Goal: Check status

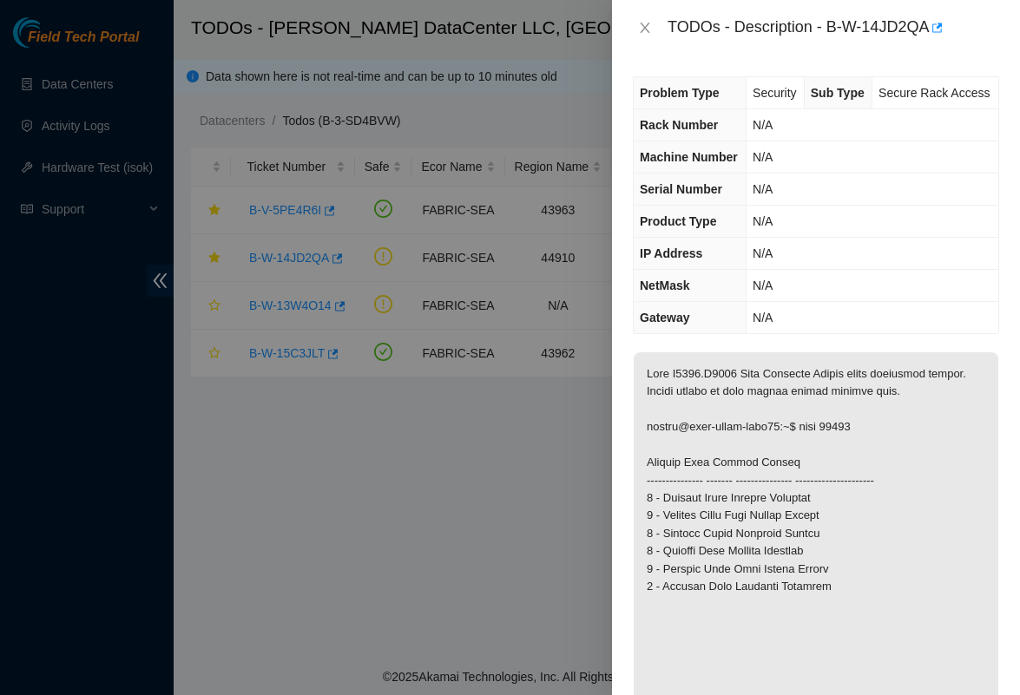
scroll to position [456, 0]
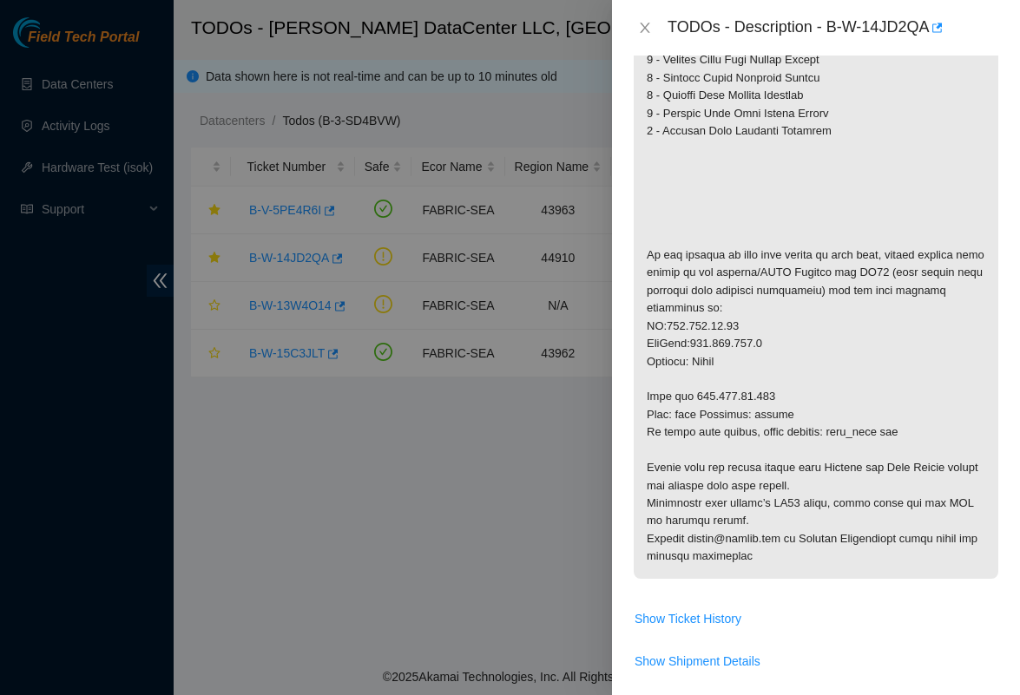
click at [456, 588] on div at bounding box center [510, 347] width 1020 height 695
click at [642, 30] on icon "close" at bounding box center [645, 28] width 10 height 10
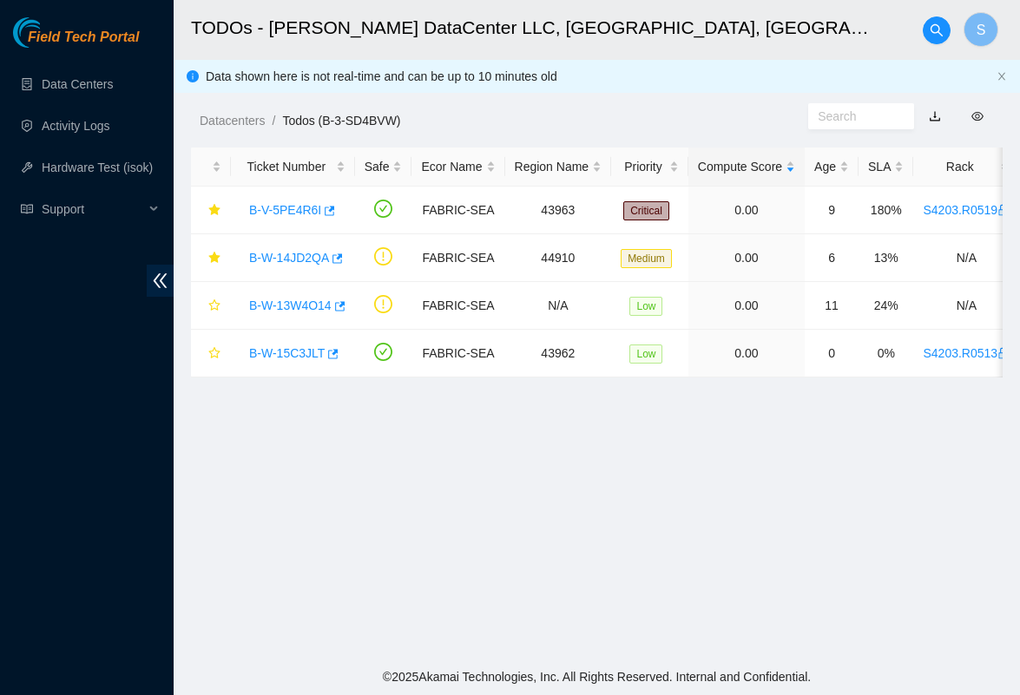
scroll to position [301, 0]
click at [285, 257] on link "B-W-14JD2QA" at bounding box center [289, 258] width 80 height 14
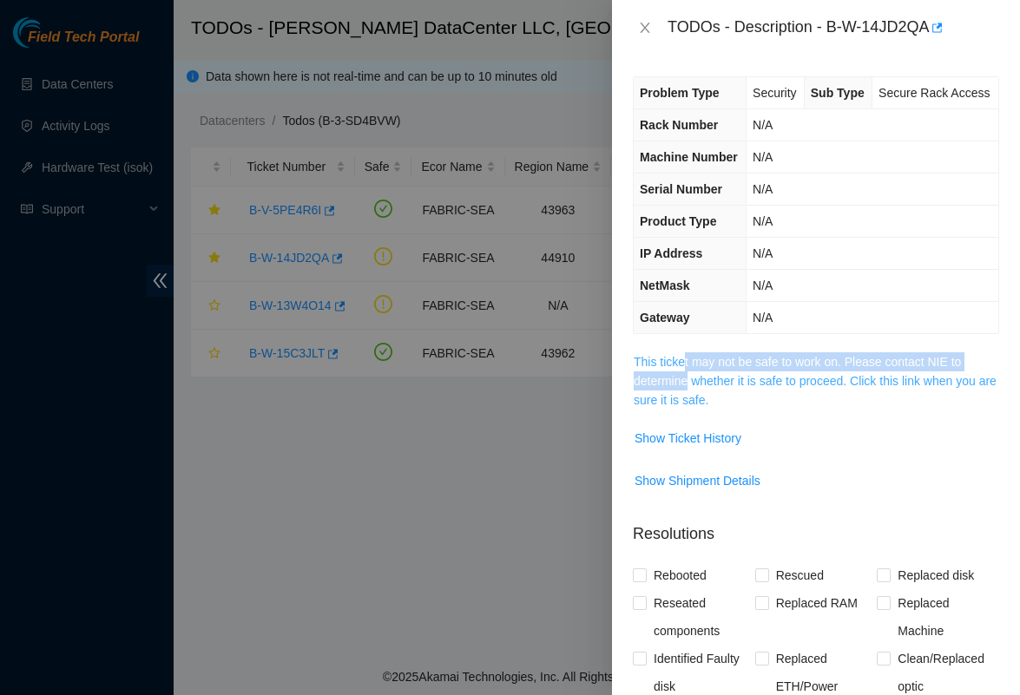
click at [687, 406] on span "This ticket may not be safe to work on. Please contact NIE to determine whether…" at bounding box center [816, 380] width 365 height 57
click at [696, 407] on link "This ticket may not be safe to work on. Please contact NIE to determine whether…" at bounding box center [815, 381] width 363 height 52
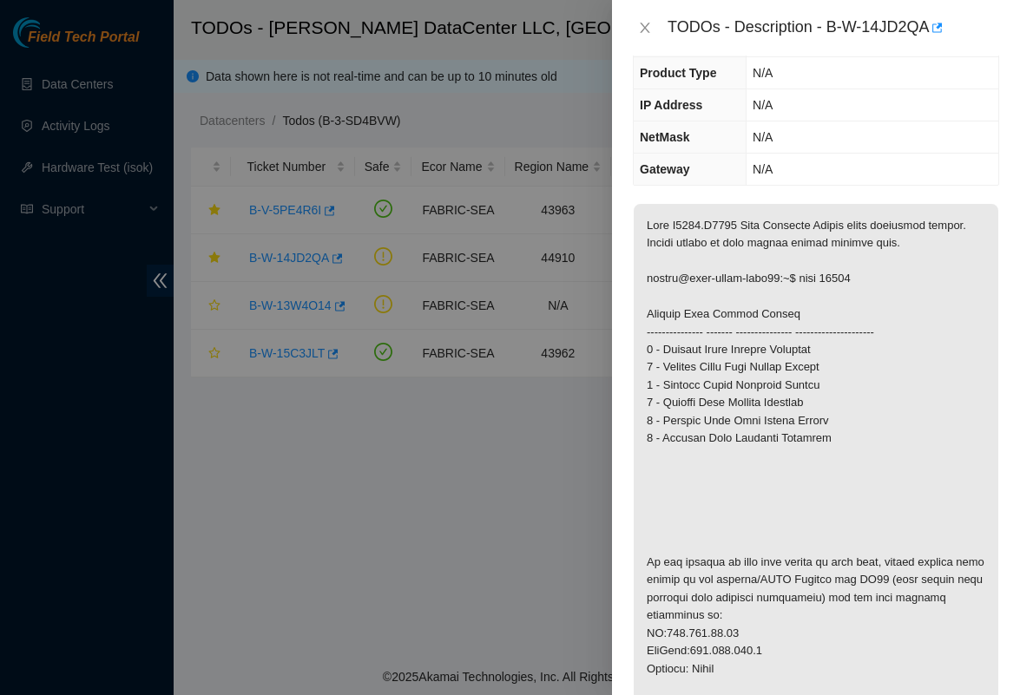
scroll to position [34, 0]
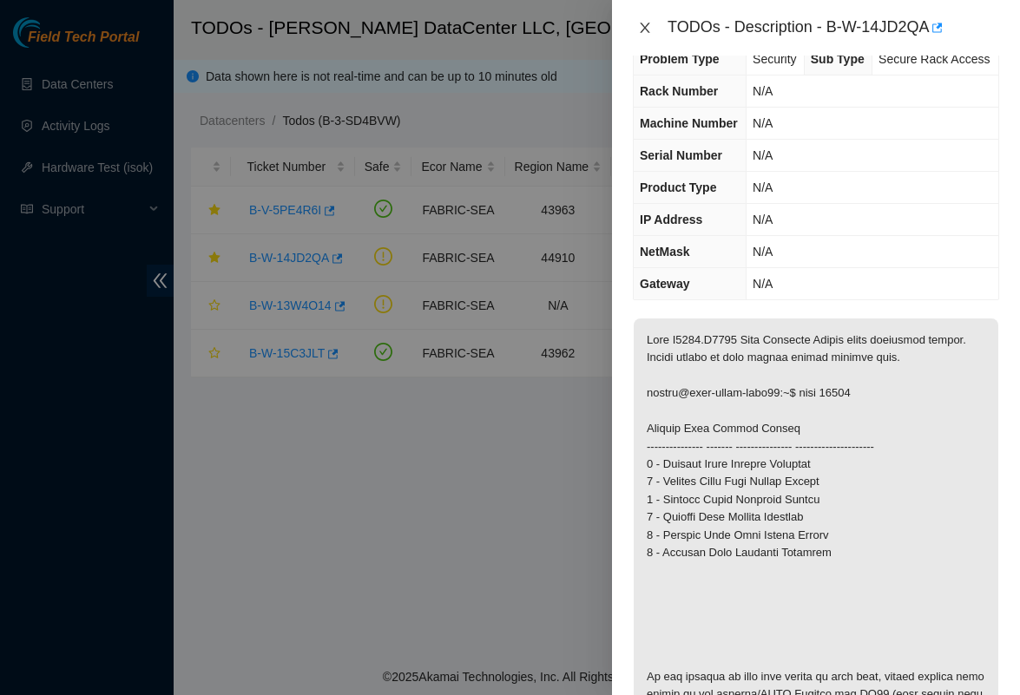
click at [647, 24] on icon "close" at bounding box center [645, 28] width 10 height 10
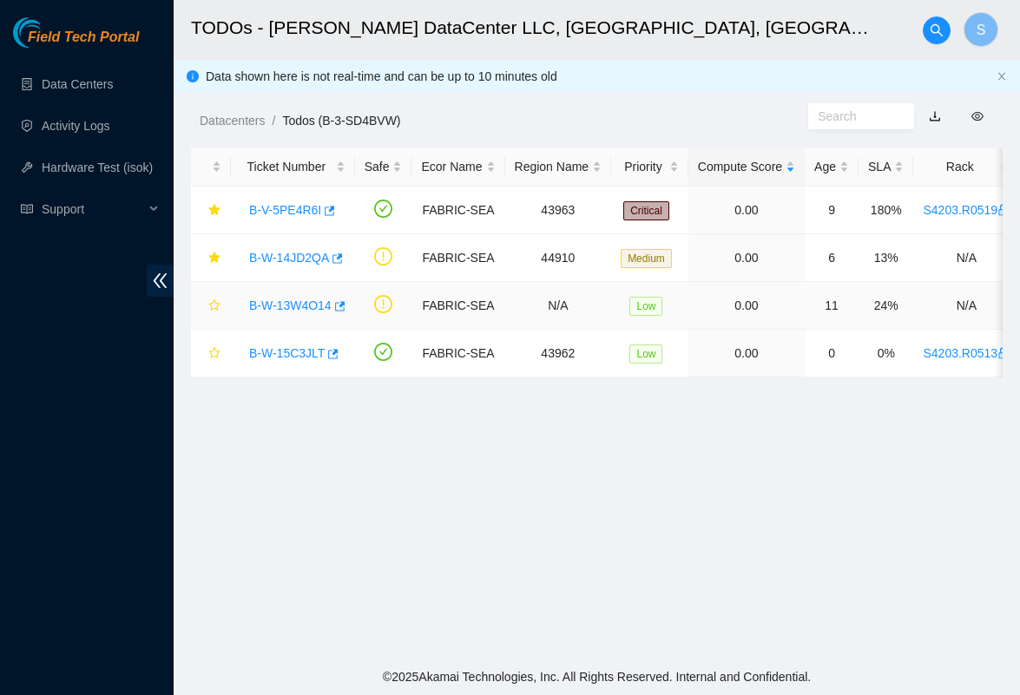
click at [293, 308] on link "B-W-13W4O14" at bounding box center [290, 306] width 82 height 14
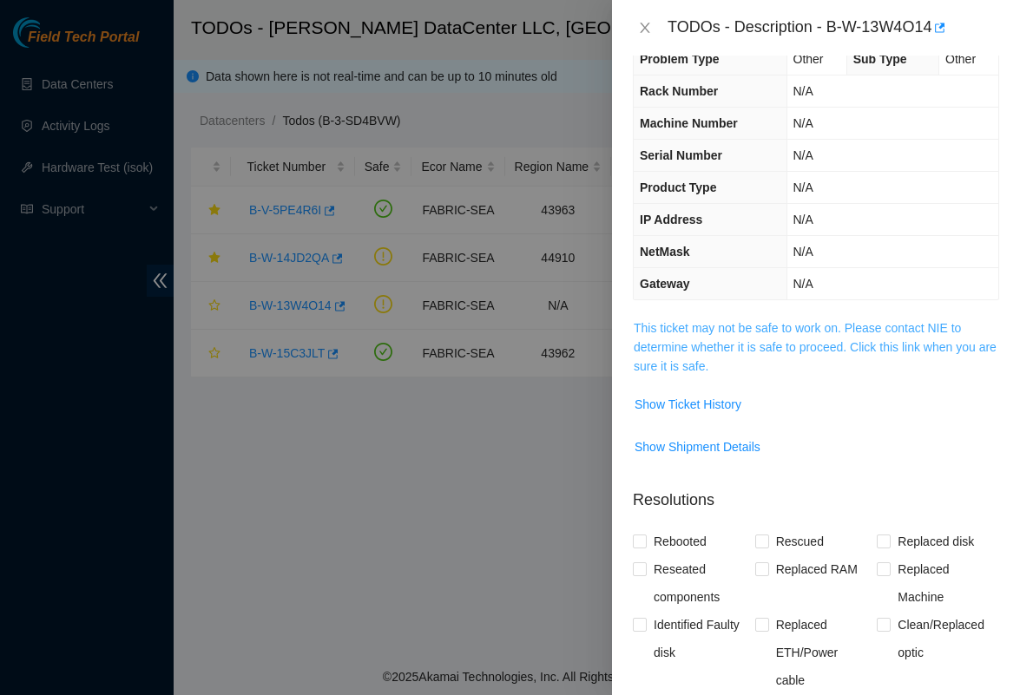
click at [682, 345] on link "This ticket may not be safe to work on. Please contact NIE to determine whether…" at bounding box center [815, 347] width 363 height 52
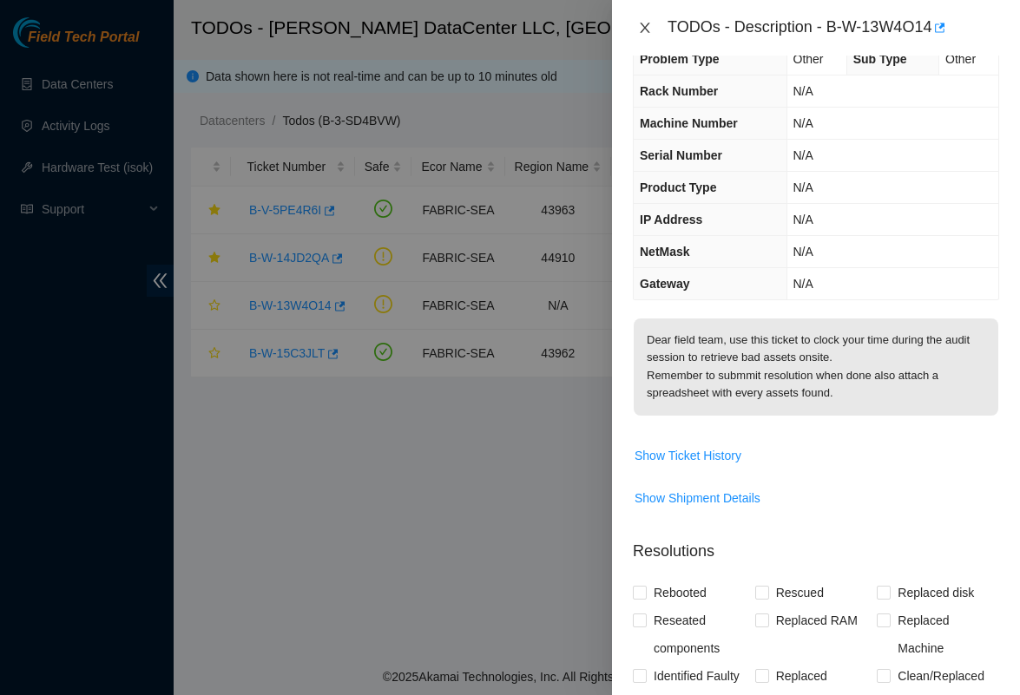
click at [648, 34] on button "Close" at bounding box center [645, 28] width 24 height 16
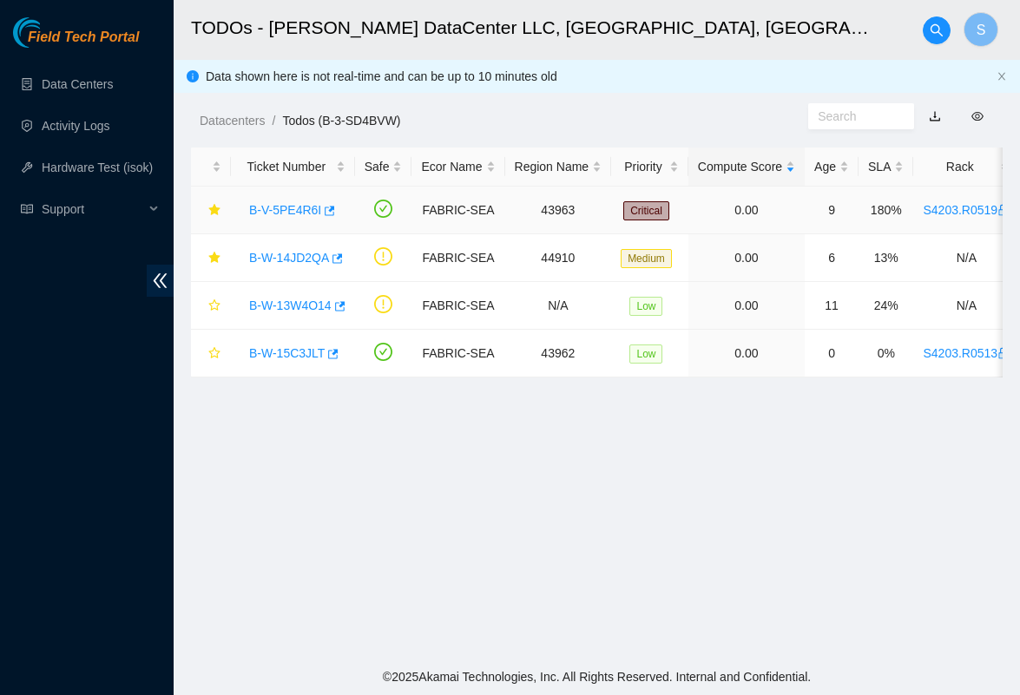
click at [304, 204] on link "B-V-5PE4R6I" at bounding box center [285, 210] width 72 height 14
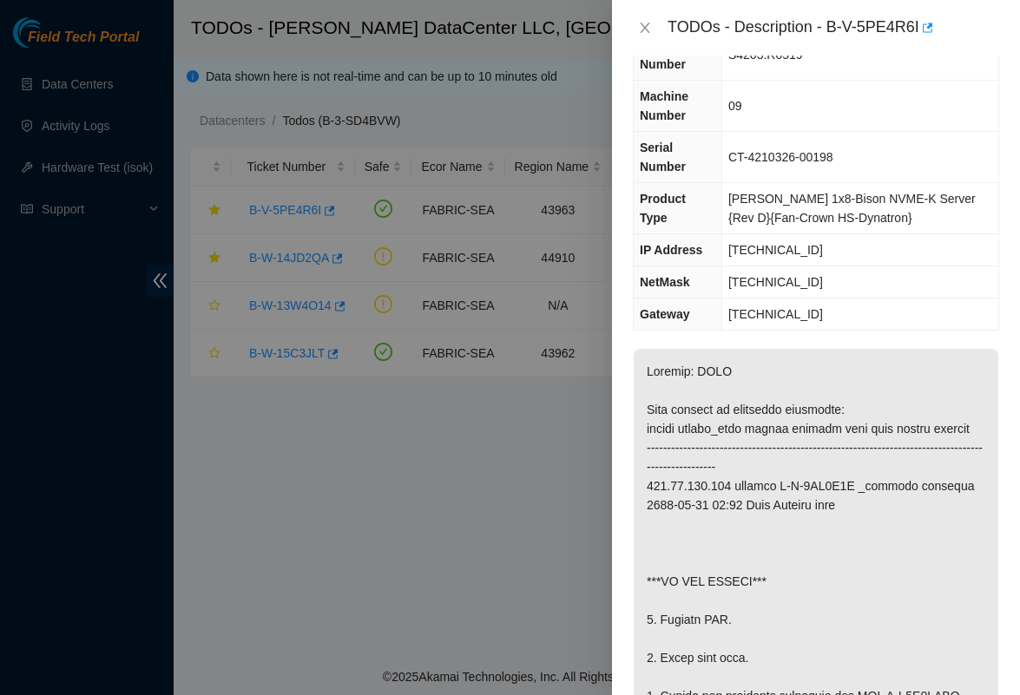
scroll to position [103, 0]
